Goal: Check status: Check status

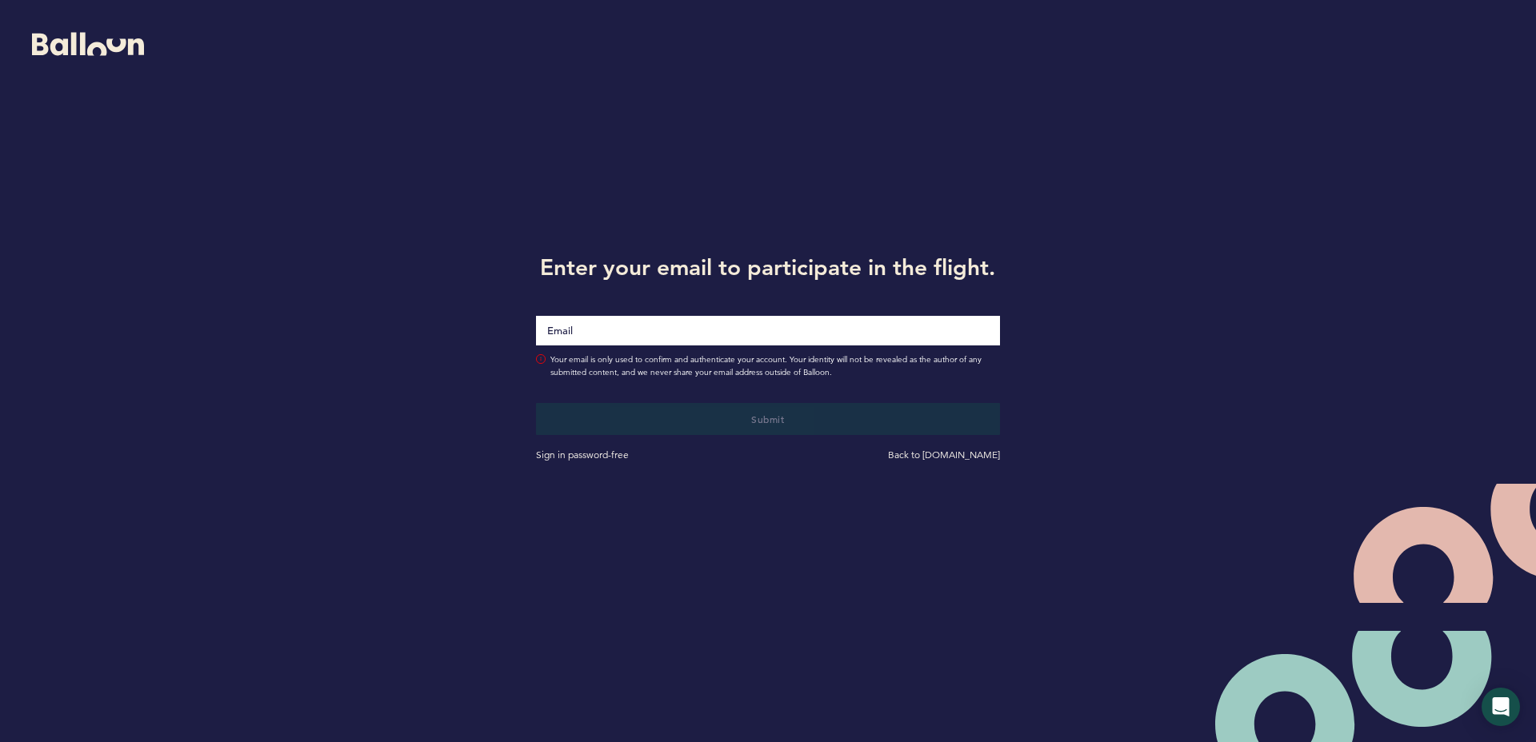
click at [621, 314] on div at bounding box center [768, 321] width 488 height 50
click at [621, 322] on input "Email" at bounding box center [768, 330] width 464 height 30
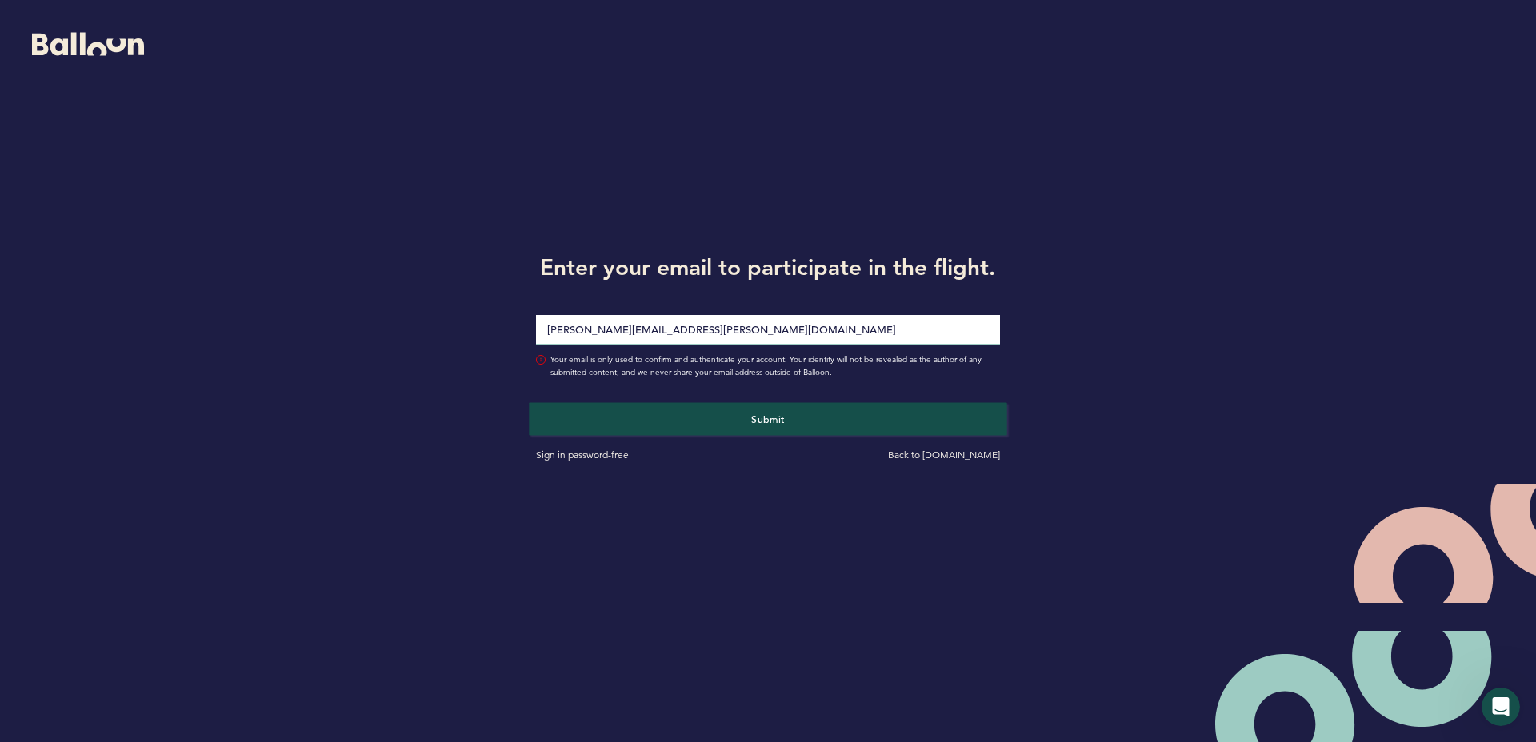
type input "[PERSON_NAME][EMAIL_ADDRESS][PERSON_NAME][DOMAIN_NAME]"
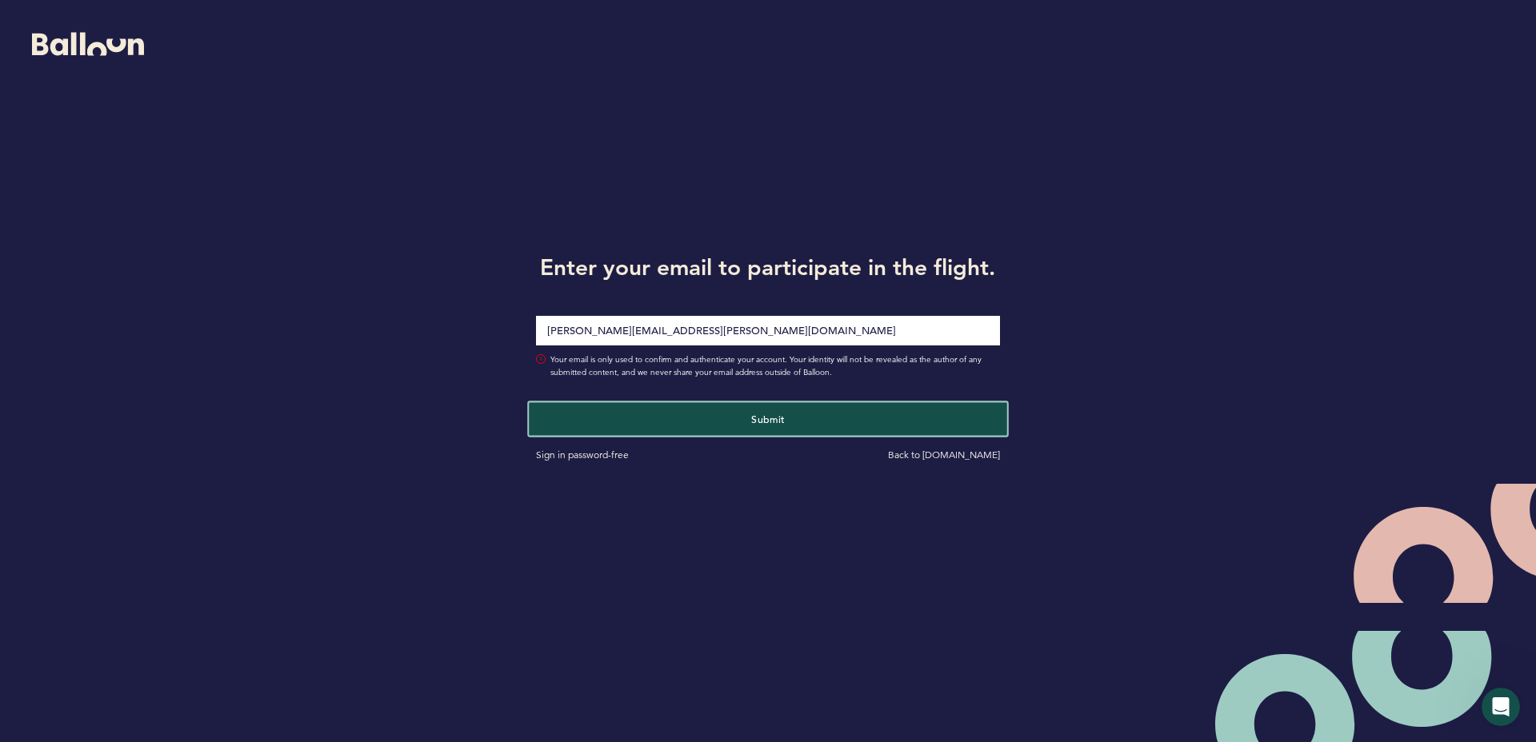
click at [736, 426] on button "Submit" at bounding box center [768, 418] width 478 height 33
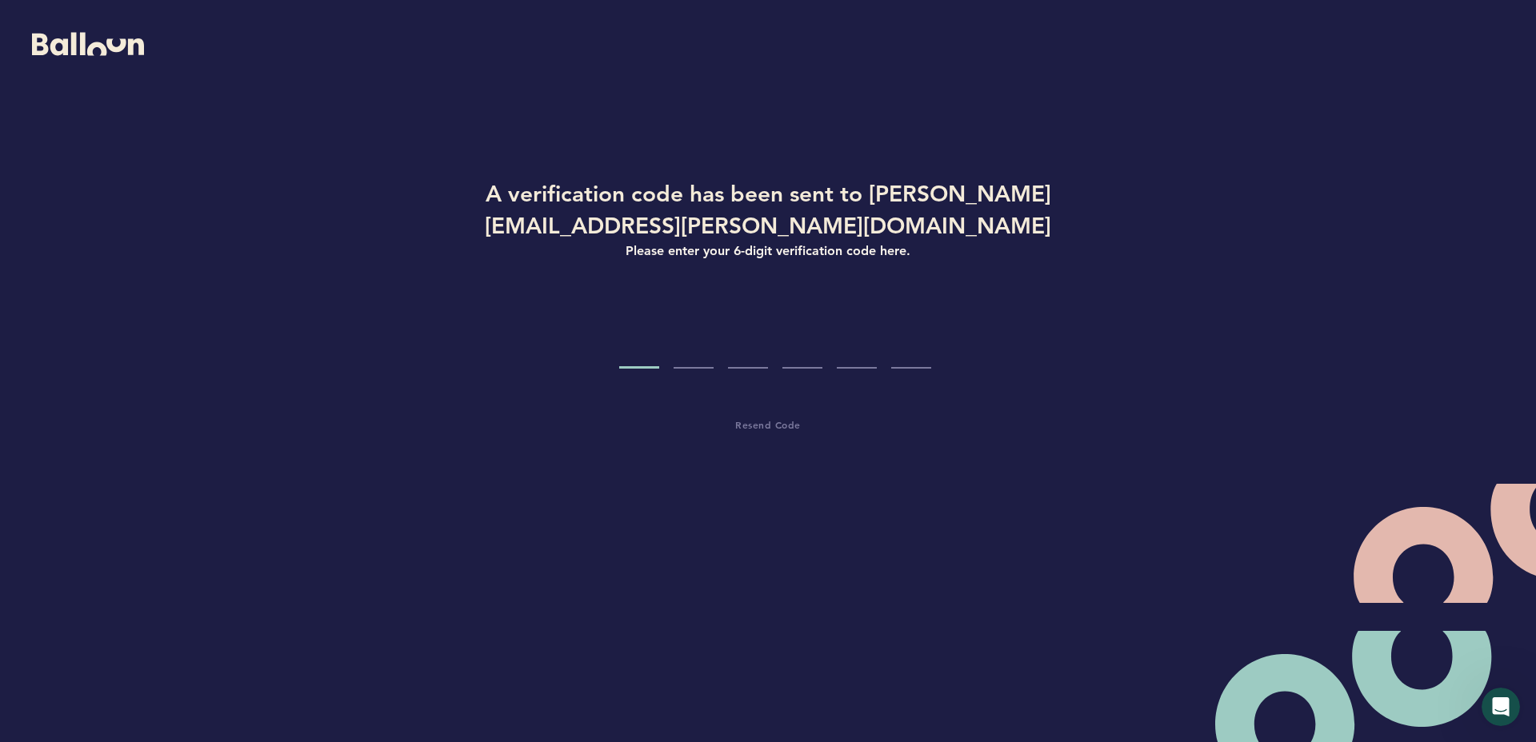
click at [642, 317] on input "Code digit 1" at bounding box center [639, 339] width 40 height 60
type input "8"
type input "5"
type input "9"
type input "1"
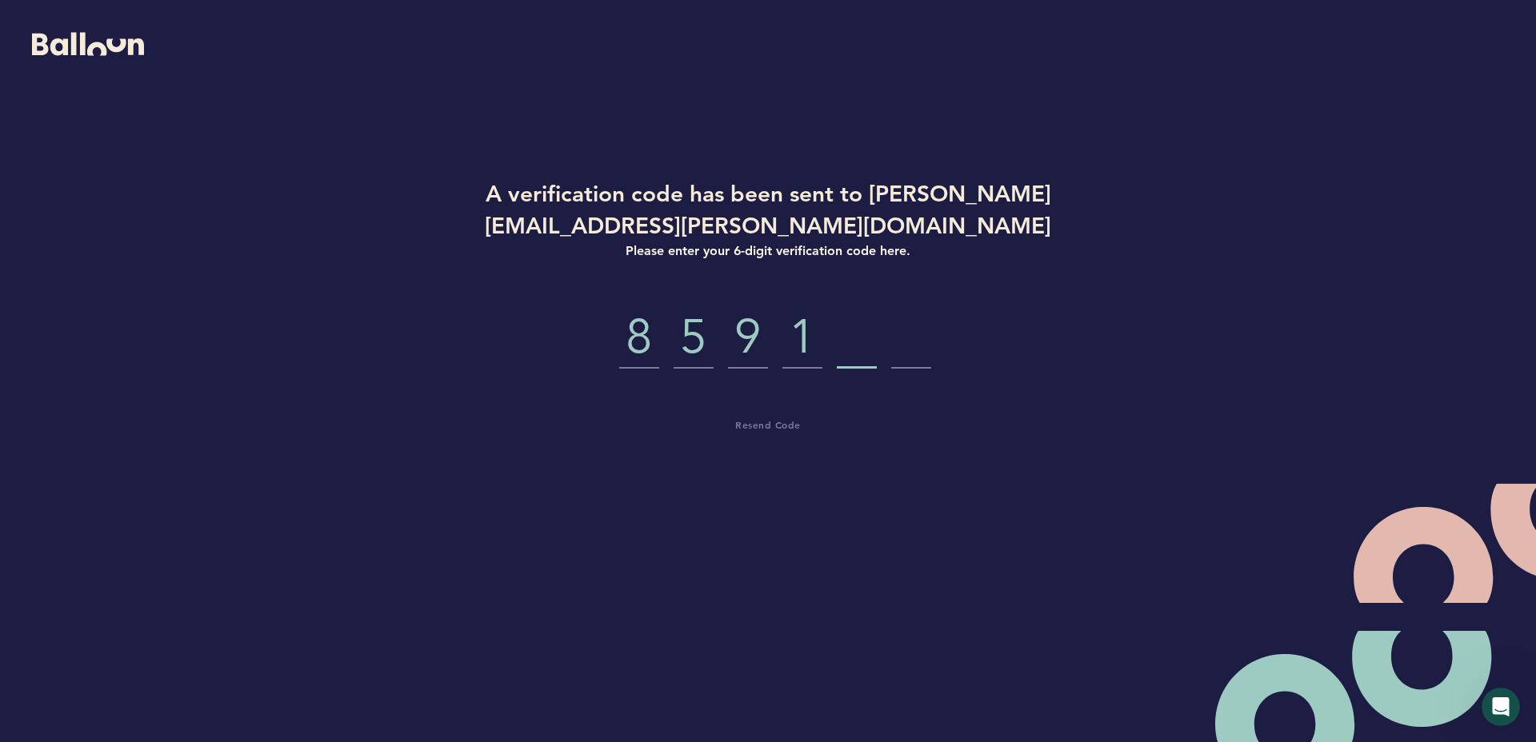
type input "3"
type input "2"
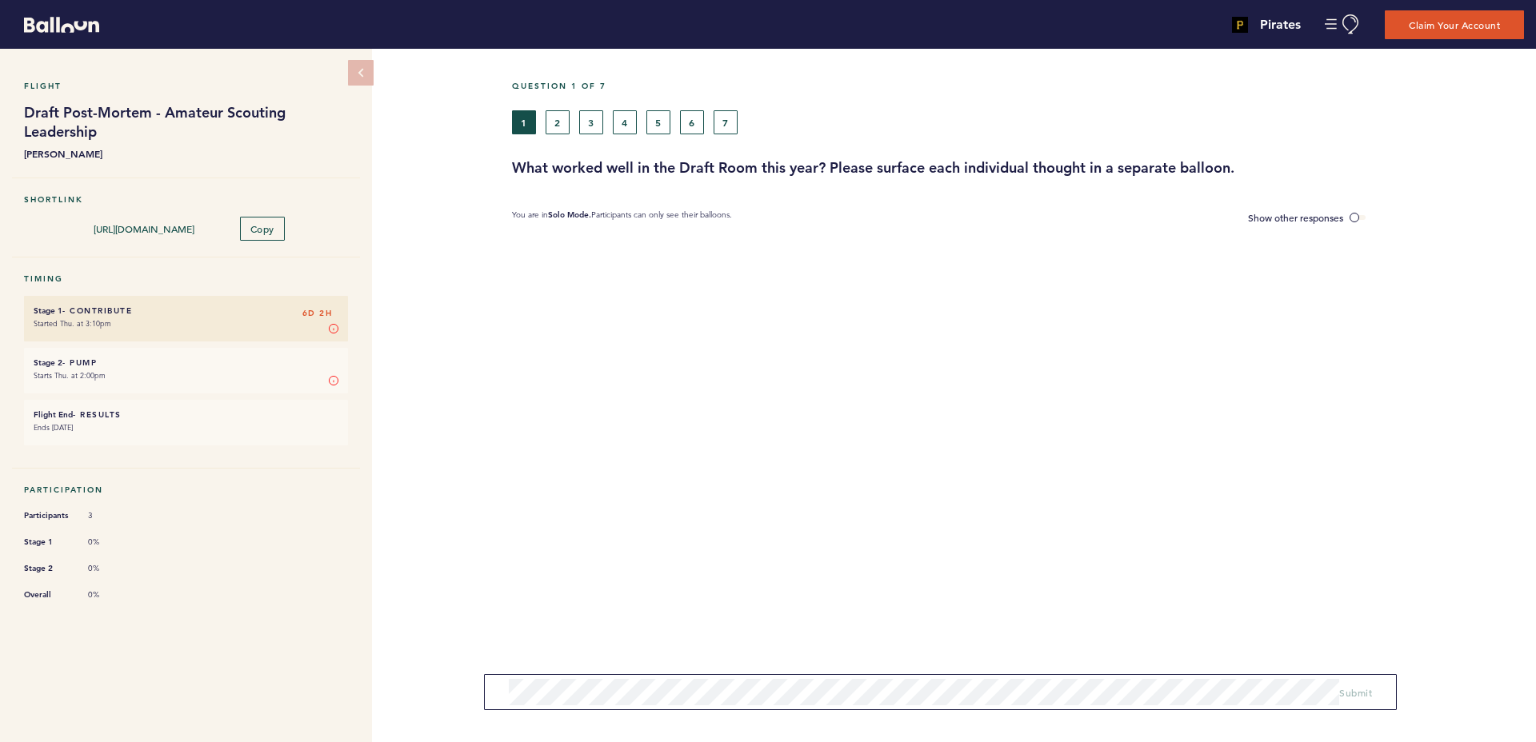
click at [94, 360] on h6 "Stage 2 - Pump 6D 2H" at bounding box center [186, 363] width 305 height 10
click at [559, 120] on button "2" at bounding box center [558, 122] width 24 height 24
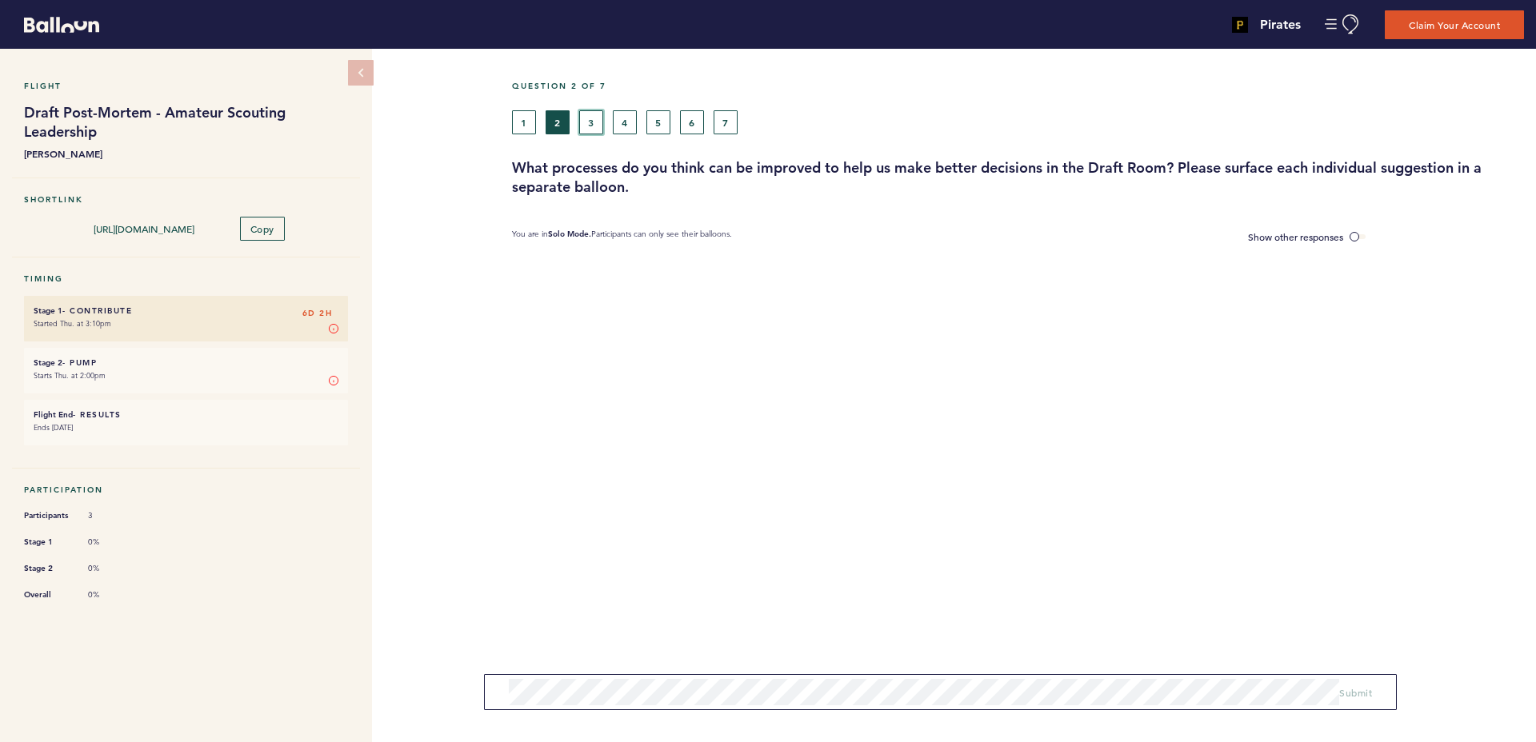
click at [594, 126] on button "3" at bounding box center [591, 122] width 24 height 24
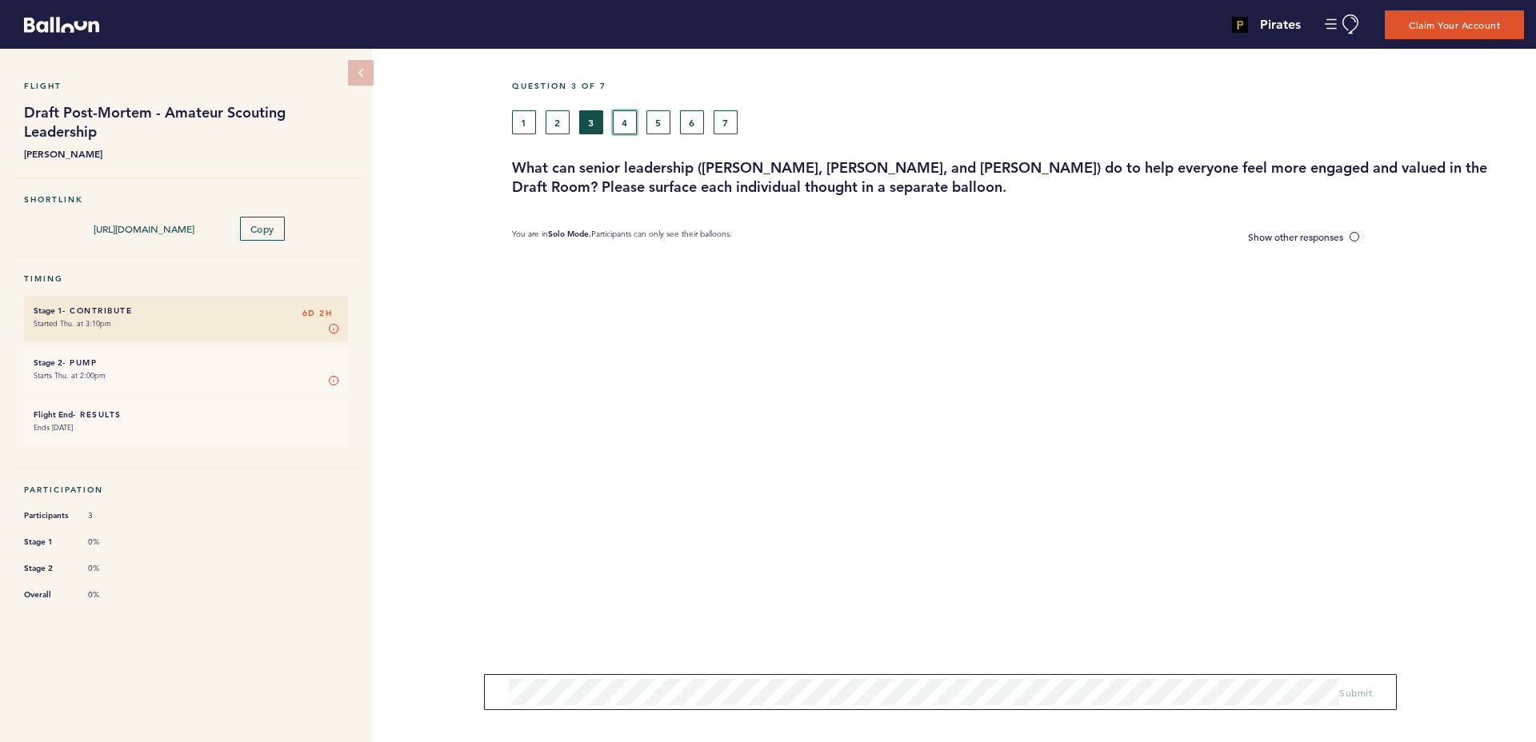
click at [630, 118] on button "4" at bounding box center [625, 122] width 24 height 24
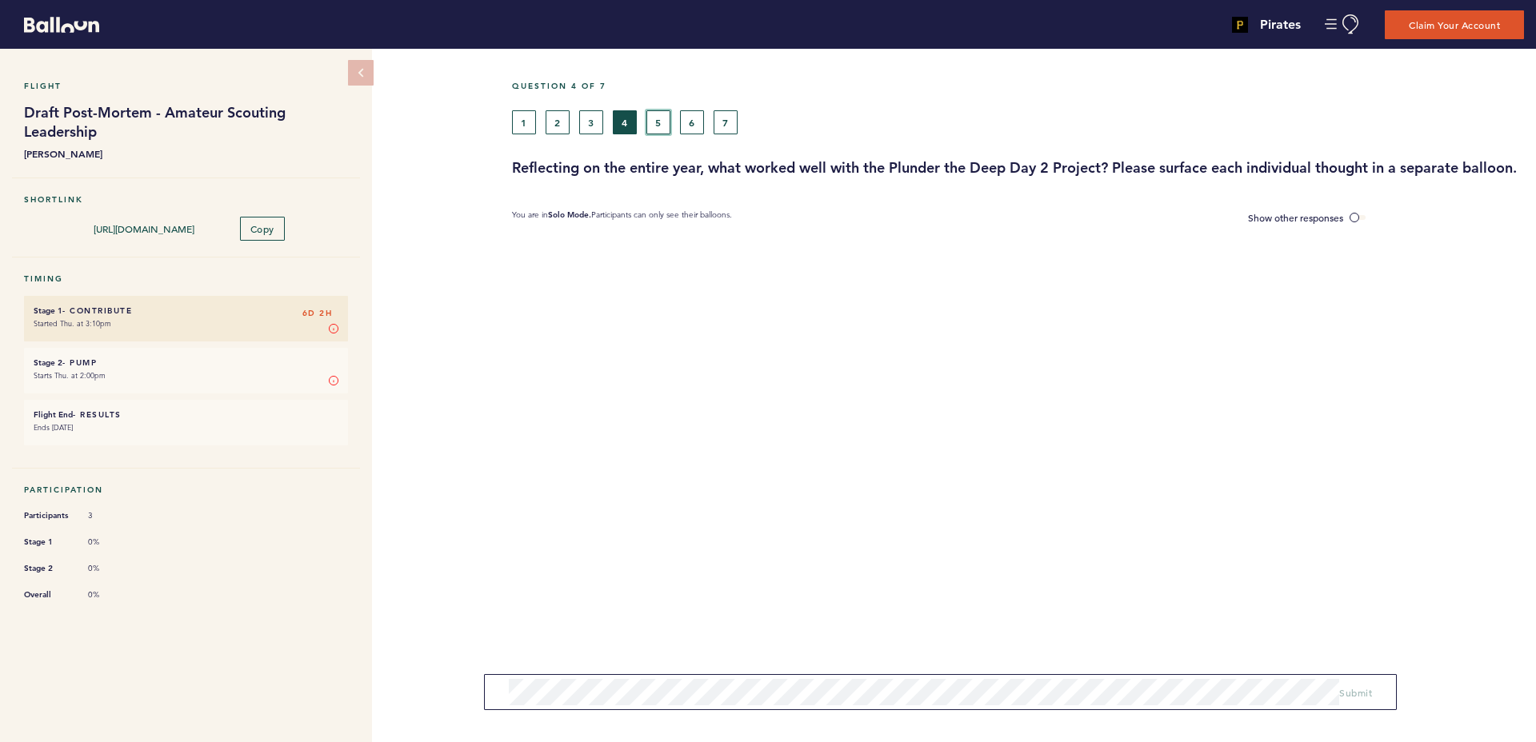
click at [659, 117] on button "5" at bounding box center [658, 122] width 24 height 24
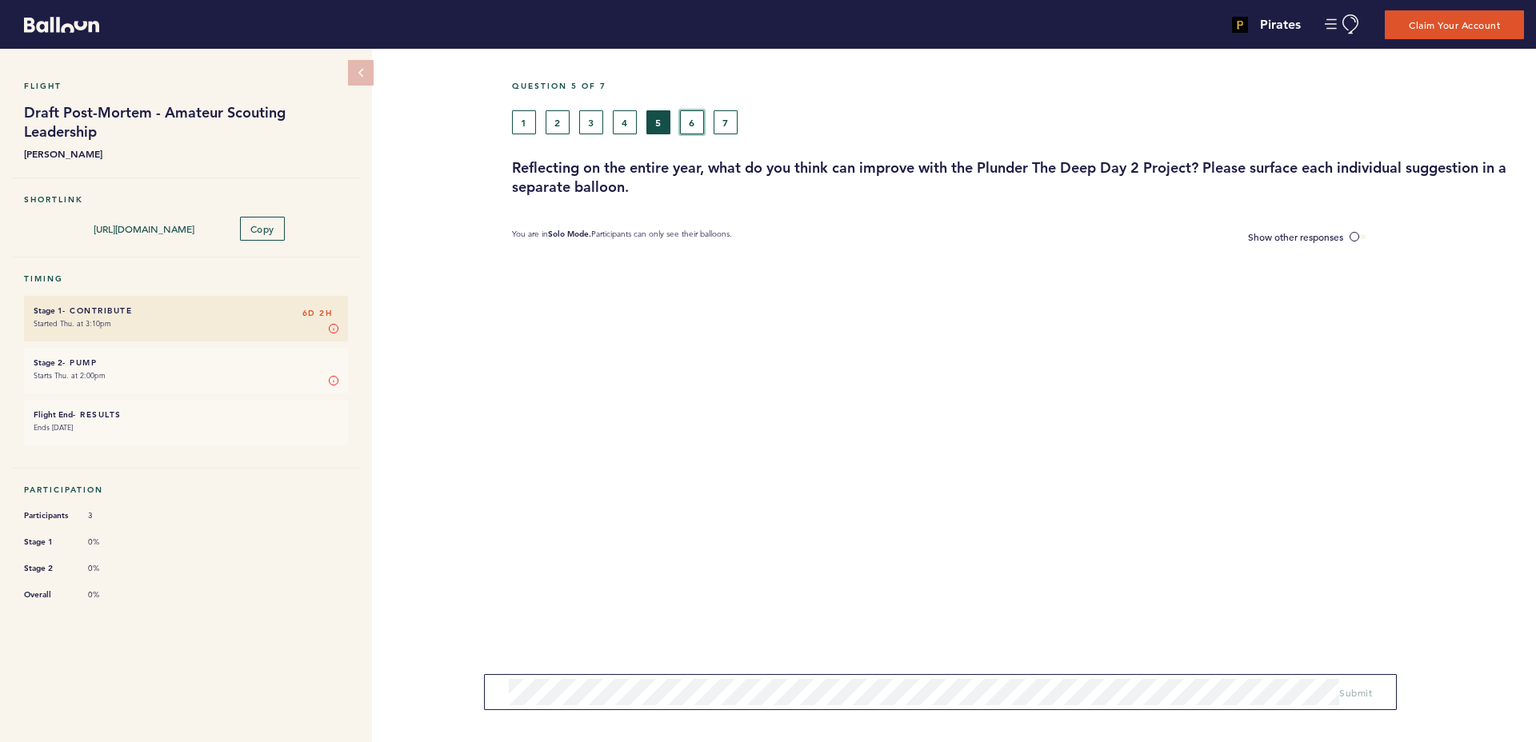
click at [695, 116] on button "6" at bounding box center [692, 122] width 24 height 24
click at [722, 121] on button "7" at bounding box center [726, 122] width 24 height 24
click at [524, 114] on button "1" at bounding box center [524, 122] width 24 height 24
